Goal: Transaction & Acquisition: Purchase product/service

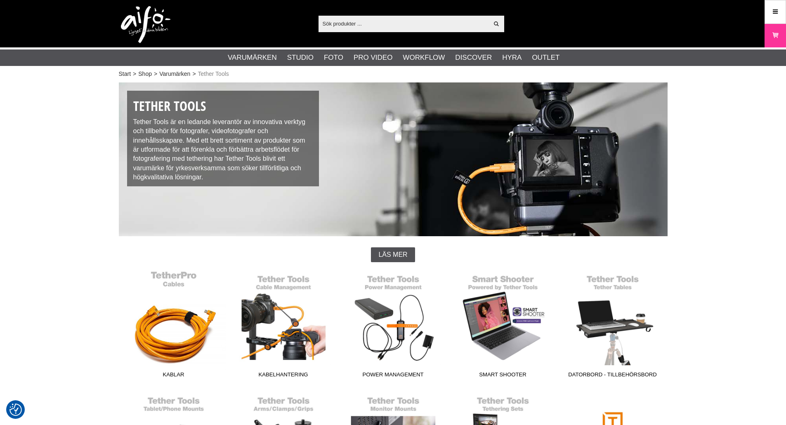
click at [163, 347] on link "Kablar" at bounding box center [174, 326] width 110 height 111
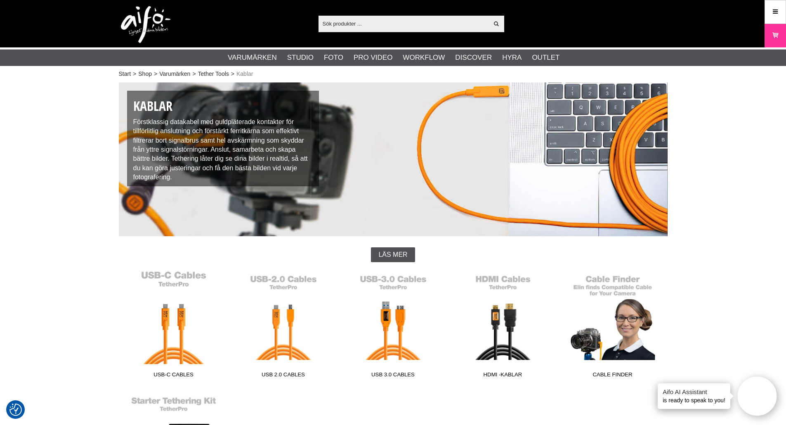
click at [168, 324] on link "USB-C Cables" at bounding box center [174, 326] width 110 height 111
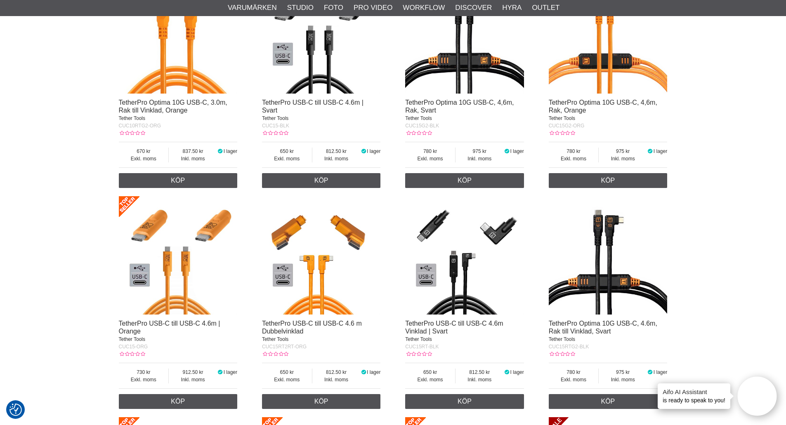
scroll to position [1032, 0]
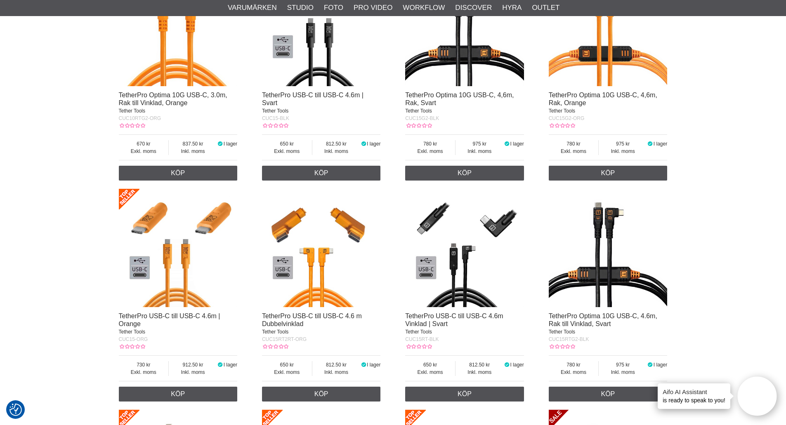
click at [319, 283] on img at bounding box center [321, 248] width 119 height 119
